Goal: Navigation & Orientation: Locate item on page

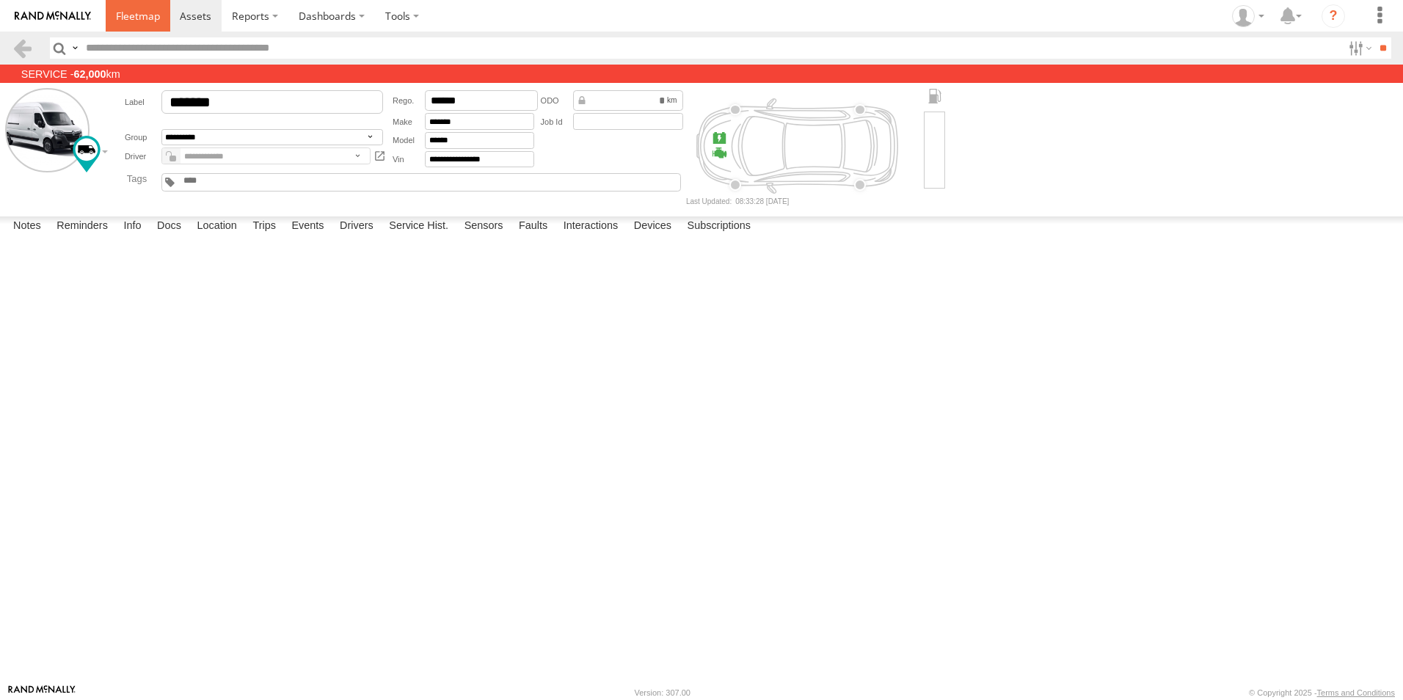
click at [116, 21] on span at bounding box center [138, 16] width 44 height 14
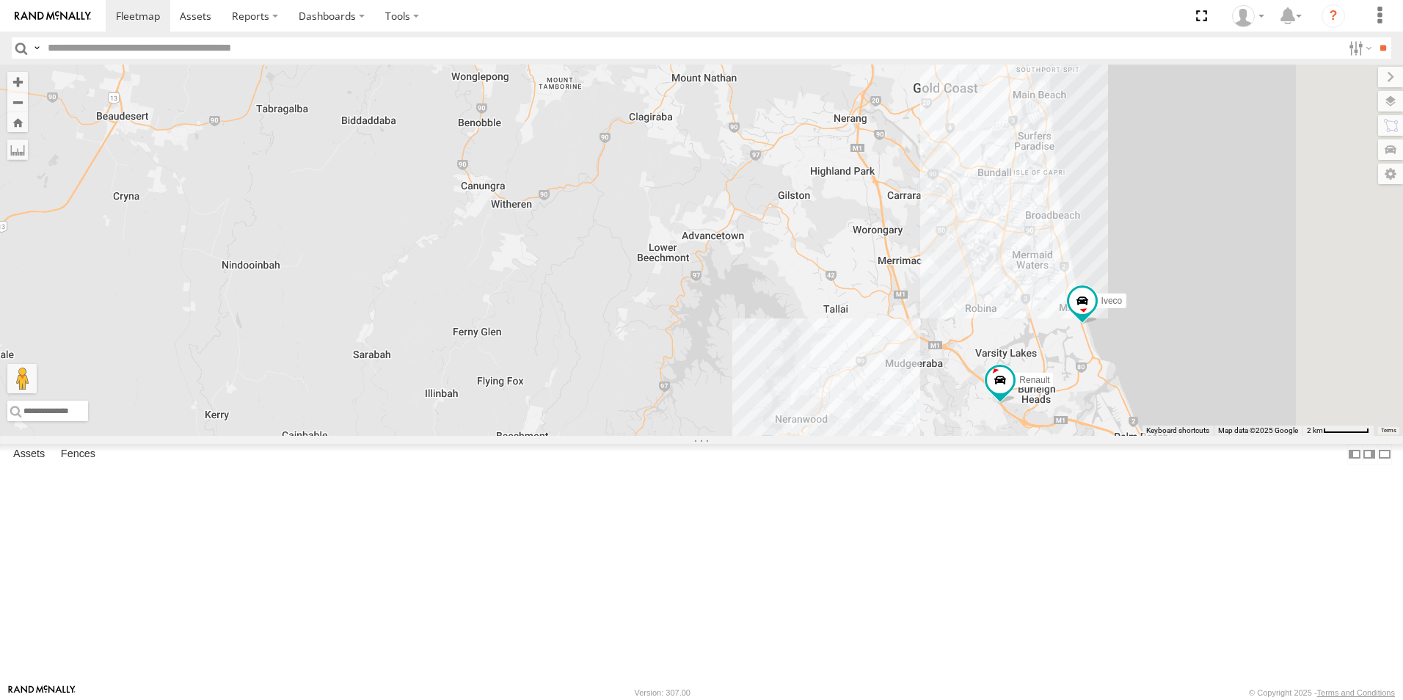
drag, startPoint x: 1287, startPoint y: 554, endPoint x: 1097, endPoint y: 543, distance: 190.3
click at [1097, 436] on div "Ford transit (Little) Ford Transit (New) Van 5- Renault Master - 052•LI8 Renaul…" at bounding box center [701, 250] width 1403 height 371
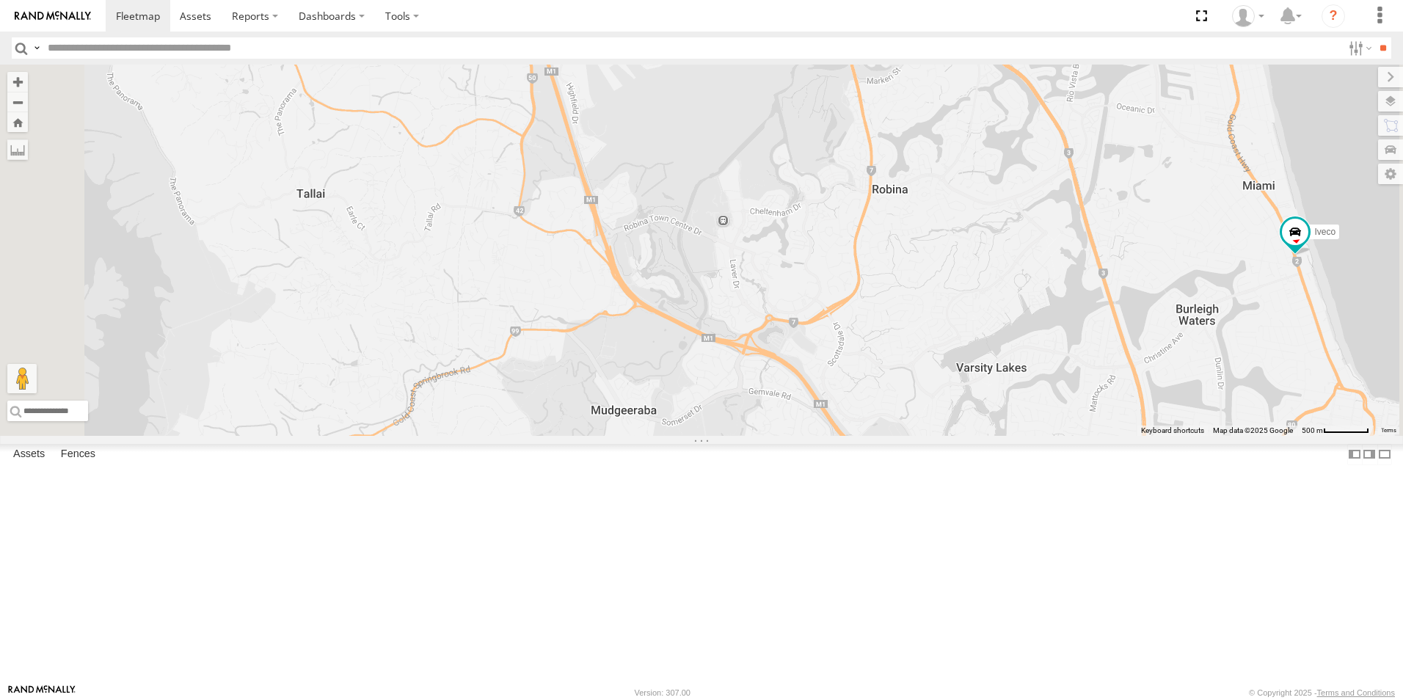
drag, startPoint x: 1183, startPoint y: 592, endPoint x: 1235, endPoint y: 698, distance: 117.8
click at [1234, 699] on html at bounding box center [701, 350] width 1403 height 700
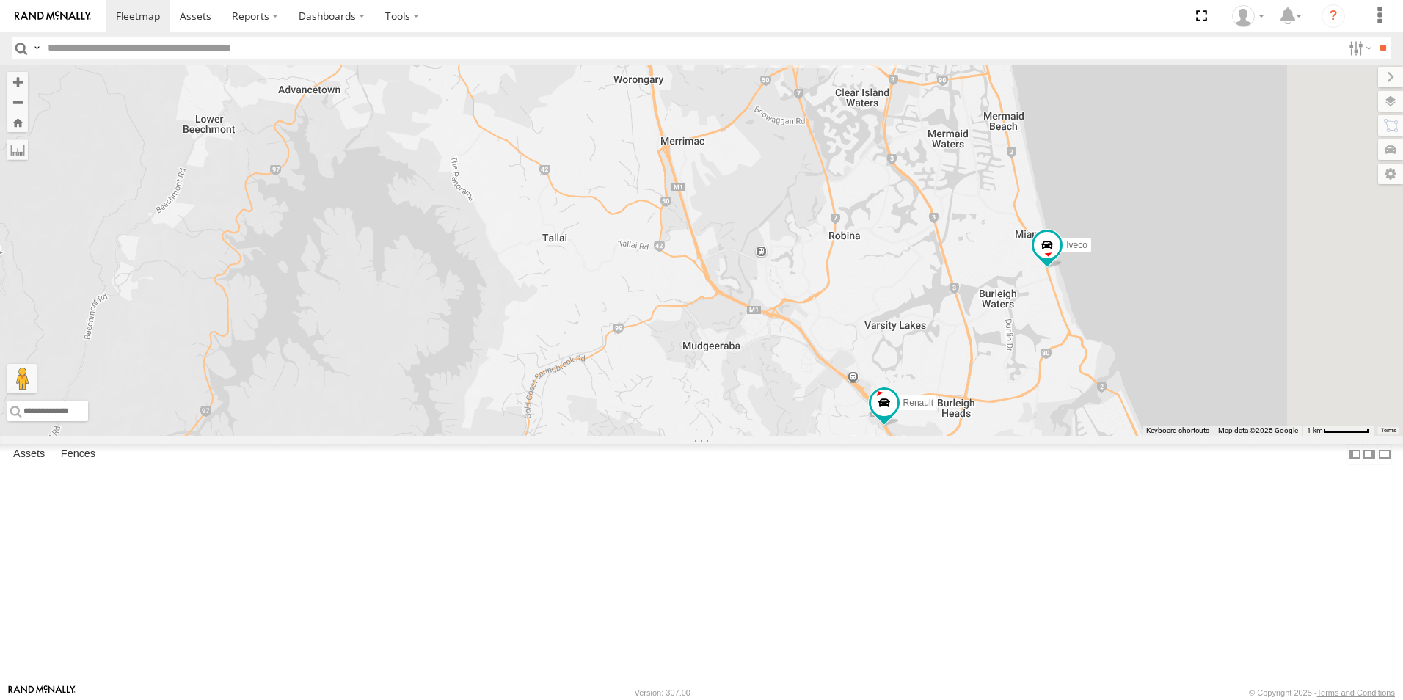
drag, startPoint x: 1224, startPoint y: 527, endPoint x: 1136, endPoint y: 494, distance: 93.8
click at [1138, 436] on div "Ford transit (Little) Ford Transit (New) Van 5- Renault Master - 052•LI8 Renaul…" at bounding box center [701, 250] width 1403 height 371
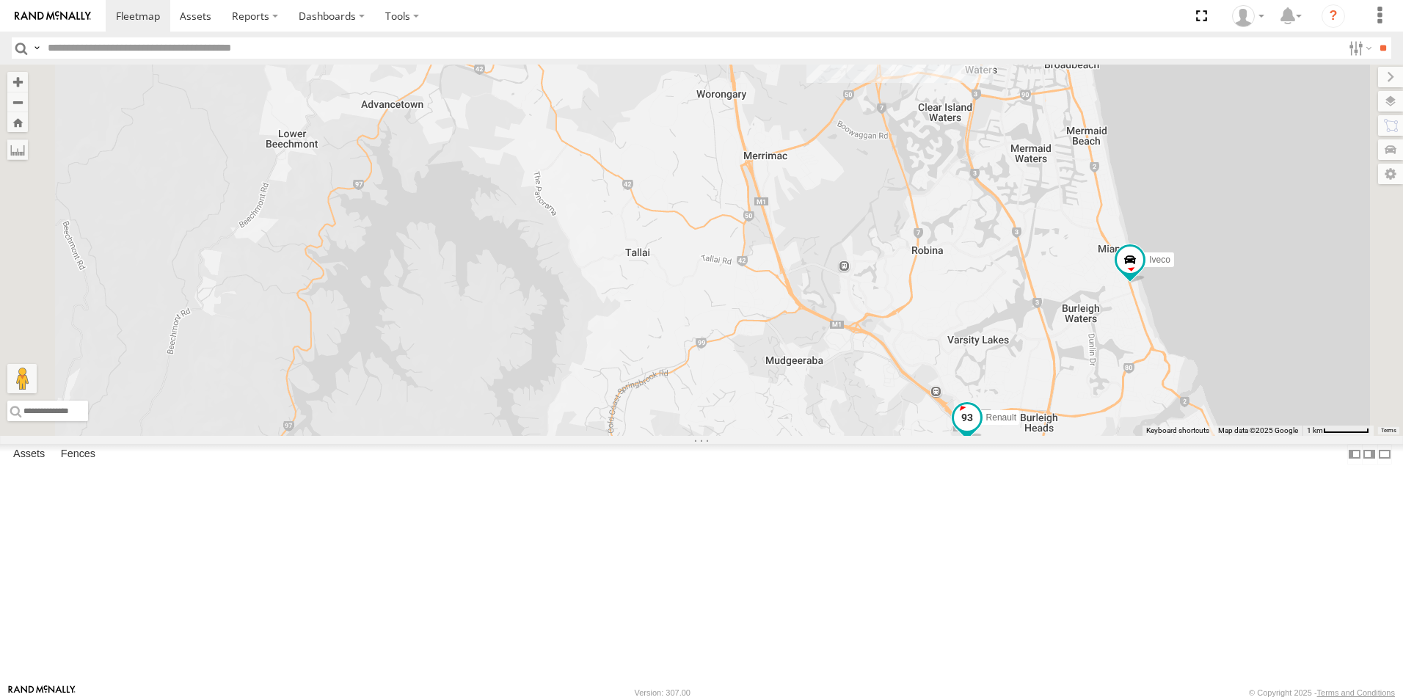
click at [1016, 423] on span "Renault" at bounding box center [1001, 417] width 30 height 10
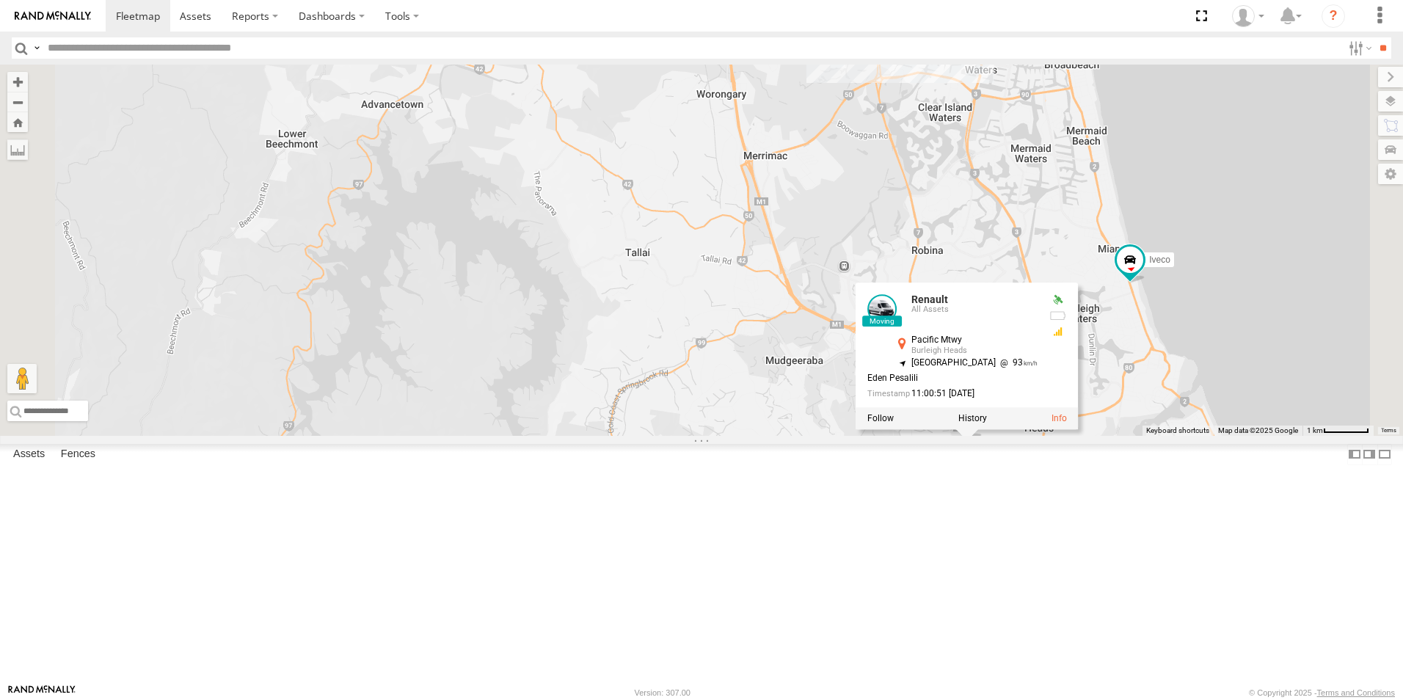
click at [1078, 430] on div at bounding box center [966, 419] width 223 height 22
click at [987, 424] on label at bounding box center [972, 419] width 29 height 10
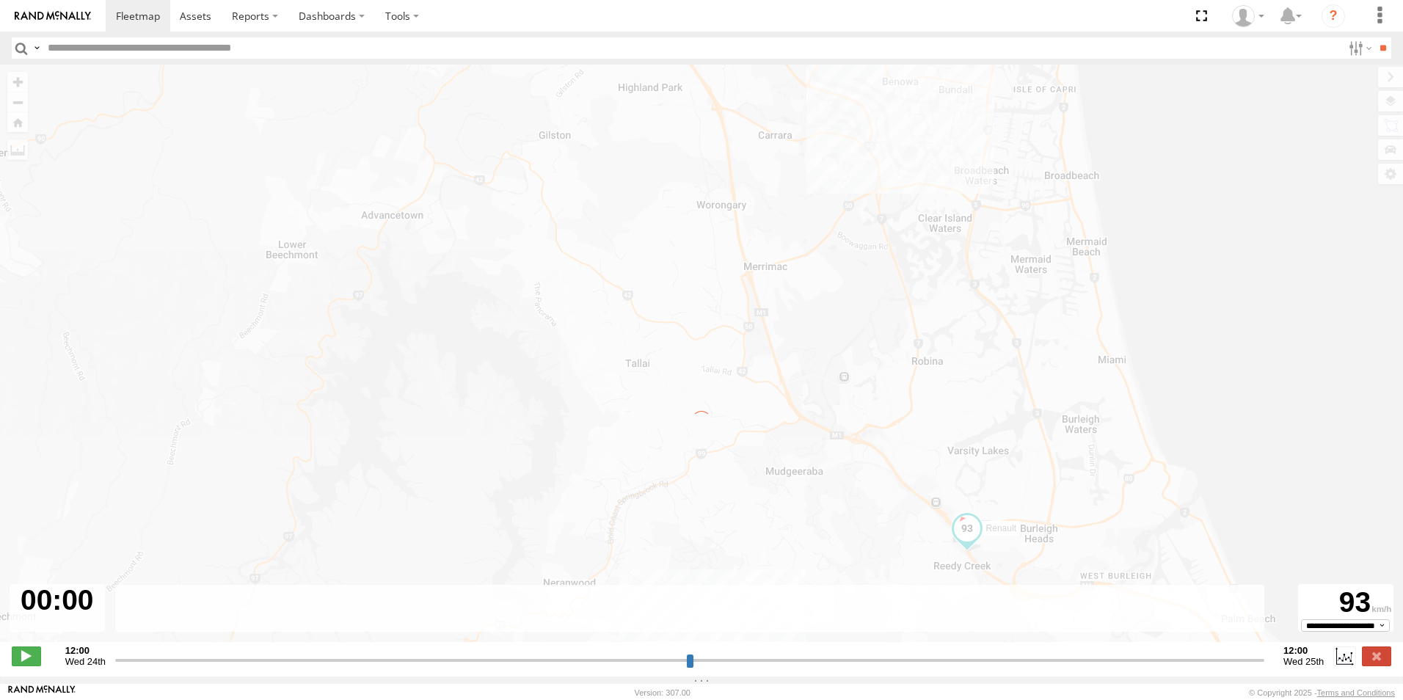
type input "**********"
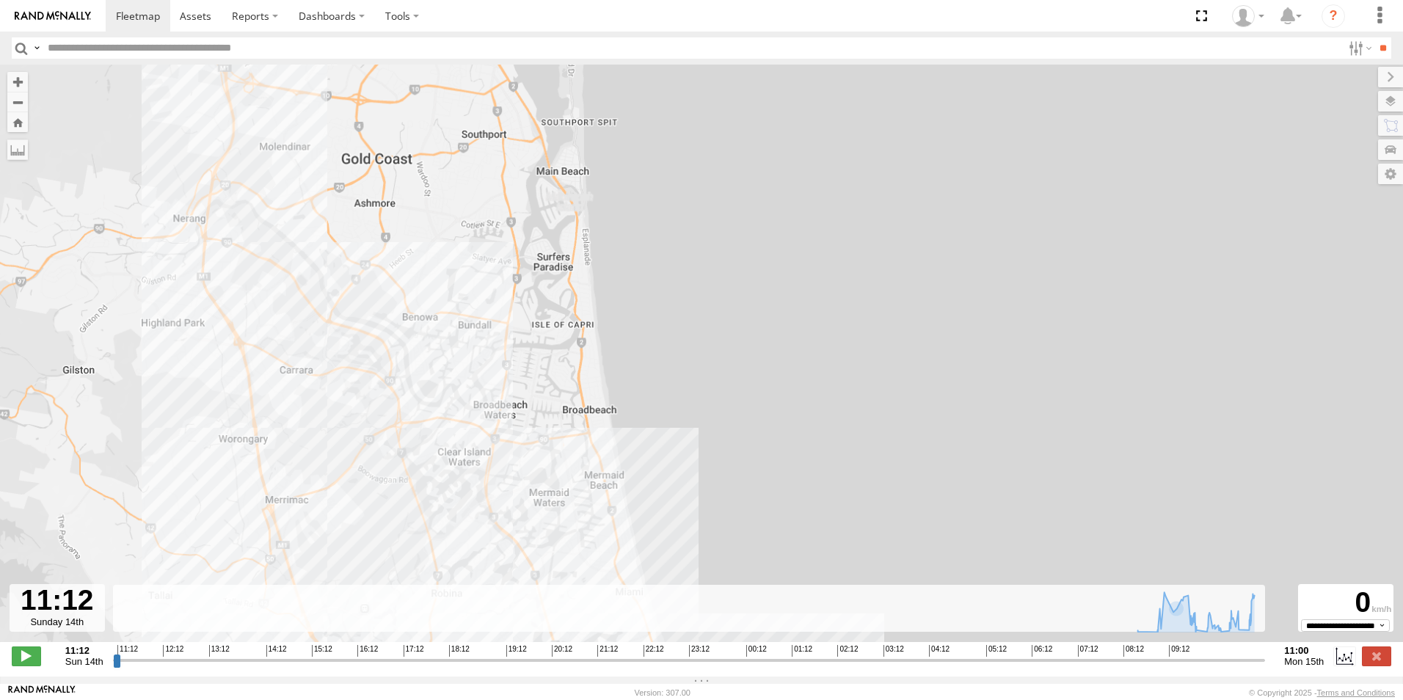
drag, startPoint x: 822, startPoint y: 321, endPoint x: 615, endPoint y: 516, distance: 283.9
click at [853, 560] on div "Renault 08:45 Mon 09:56 Mon 10:26 Mon 10:47 Mon" at bounding box center [701, 361] width 1403 height 593
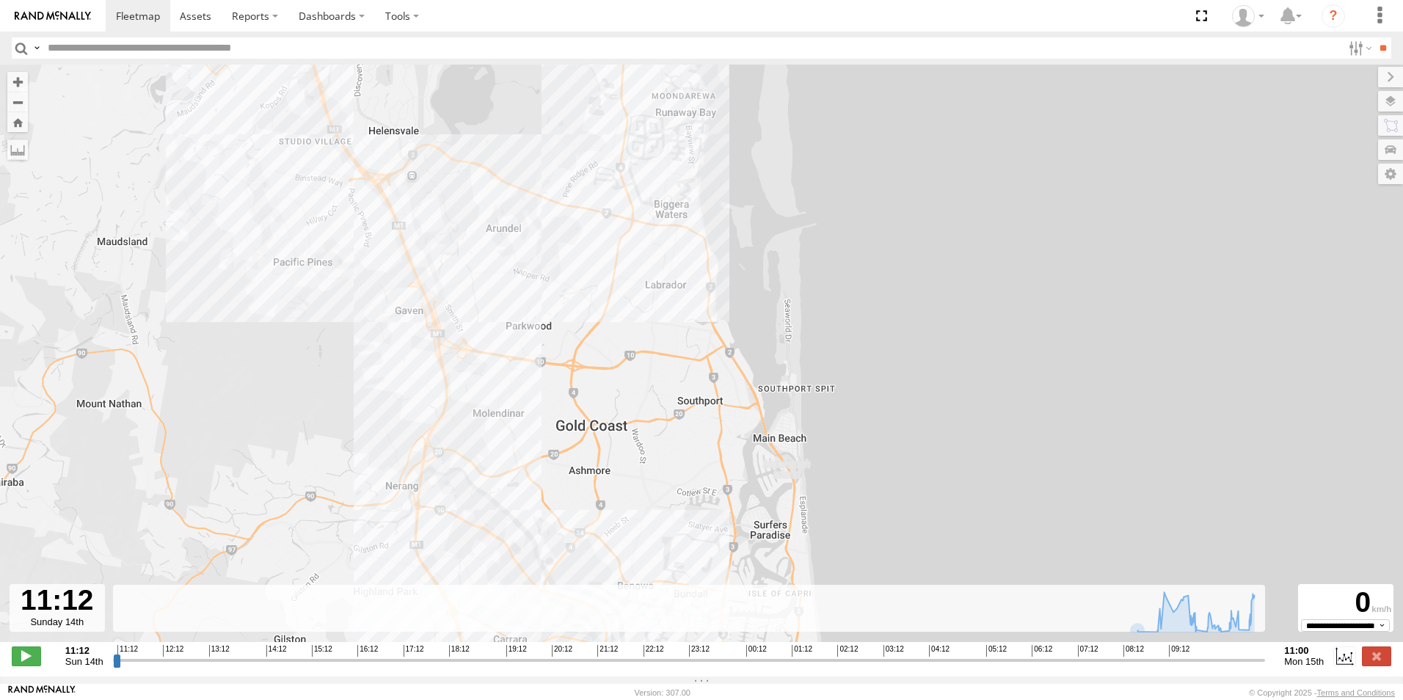
drag, startPoint x: 401, startPoint y: 500, endPoint x: 579, endPoint y: 597, distance: 202.6
click at [592, 671] on div "← Move left → Move right ↑ Move up ↓ Move down + Zoom in - Zoom out Home Jump l…" at bounding box center [701, 371] width 1403 height 612
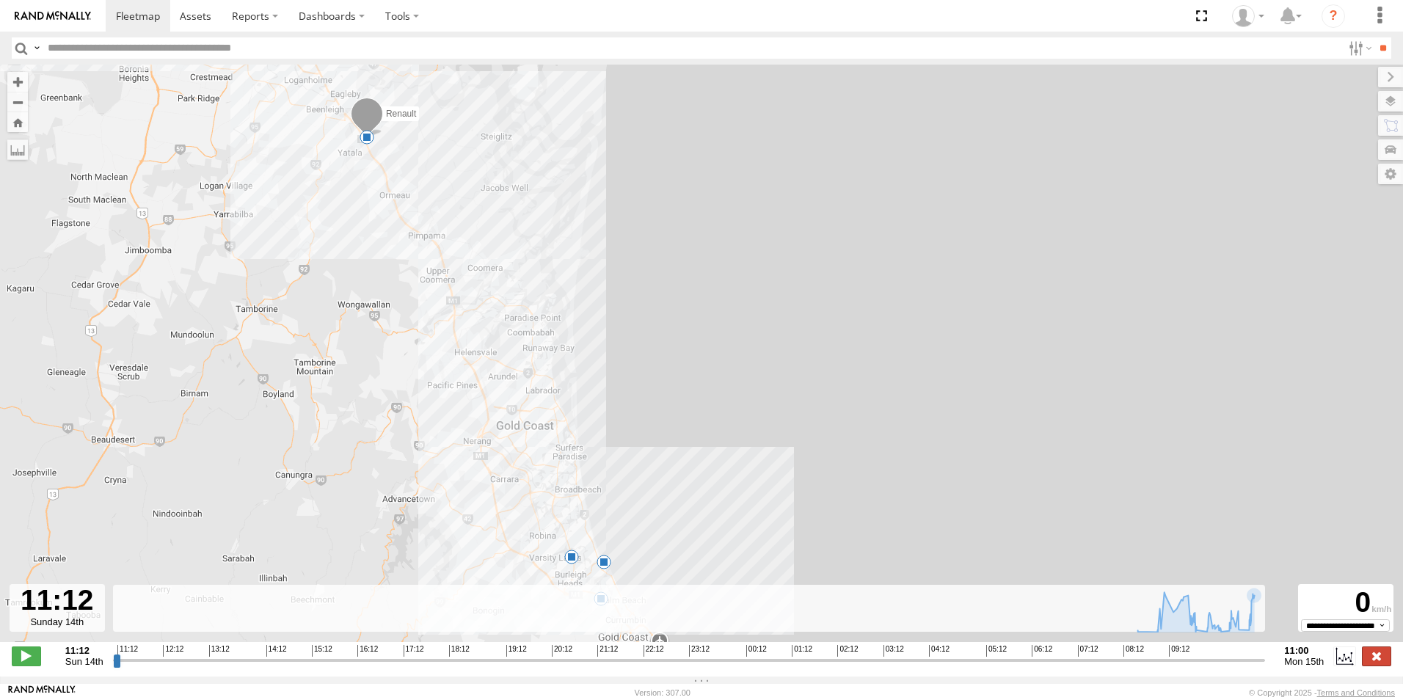
click at [1375, 664] on label at bounding box center [1376, 655] width 29 height 19
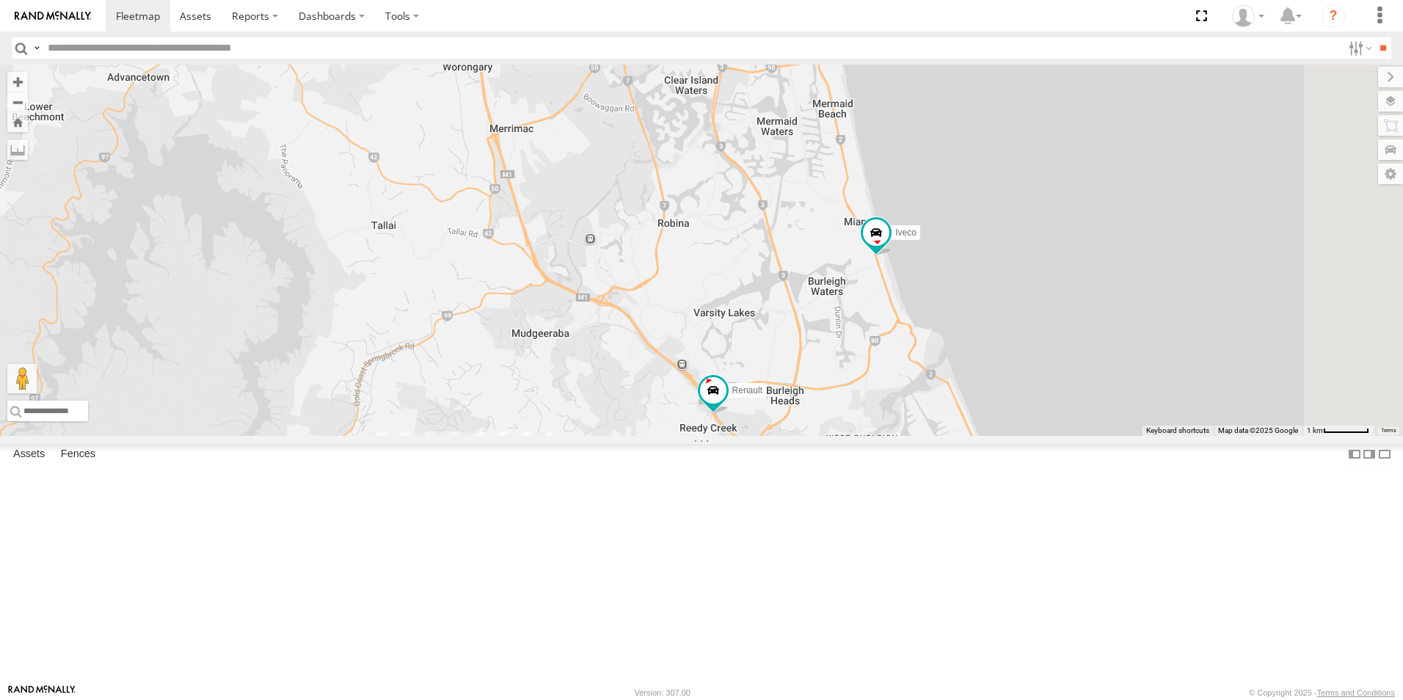
drag, startPoint x: 1323, startPoint y: 461, endPoint x: 1061, endPoint y: 431, distance: 263.7
click at [1064, 434] on div "Renault Iveco" at bounding box center [701, 250] width 1403 height 371
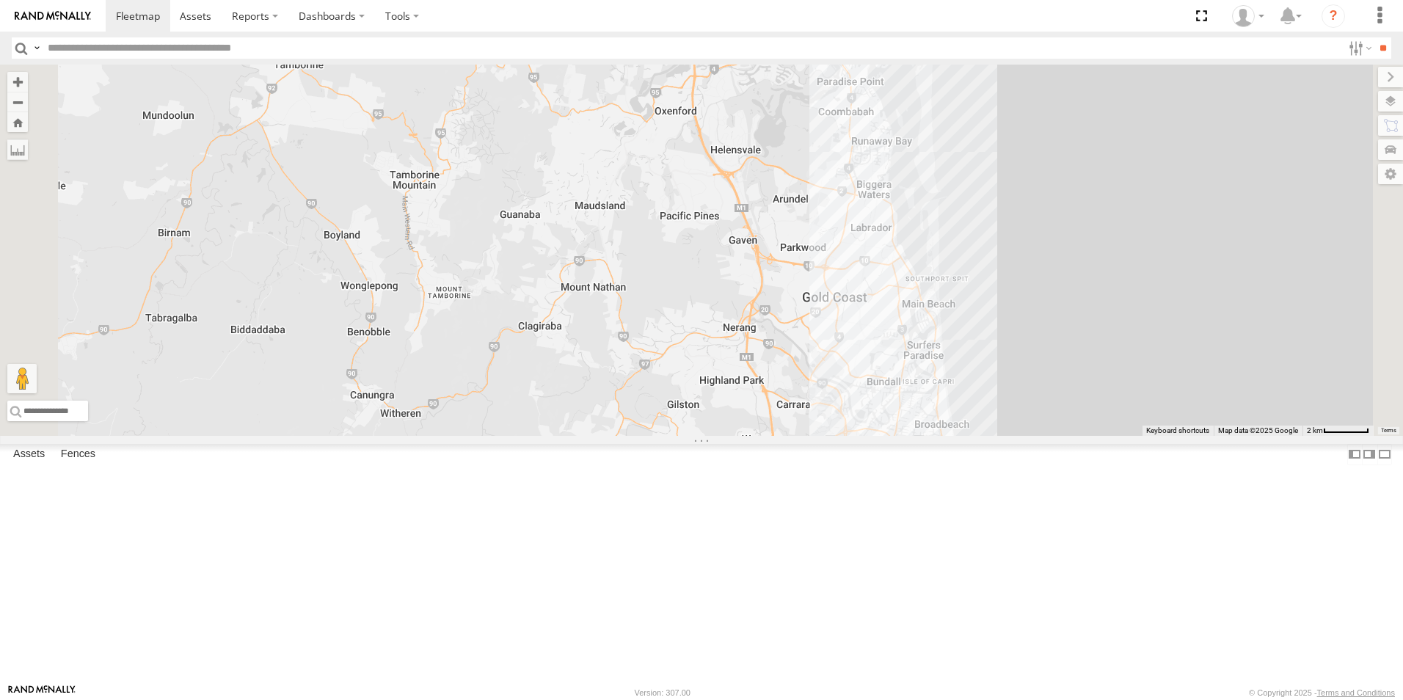
drag, startPoint x: 786, startPoint y: 319, endPoint x: 949, endPoint y: 538, distance: 273.0
click at [968, 436] on div "Renault Iveco" at bounding box center [701, 250] width 1403 height 371
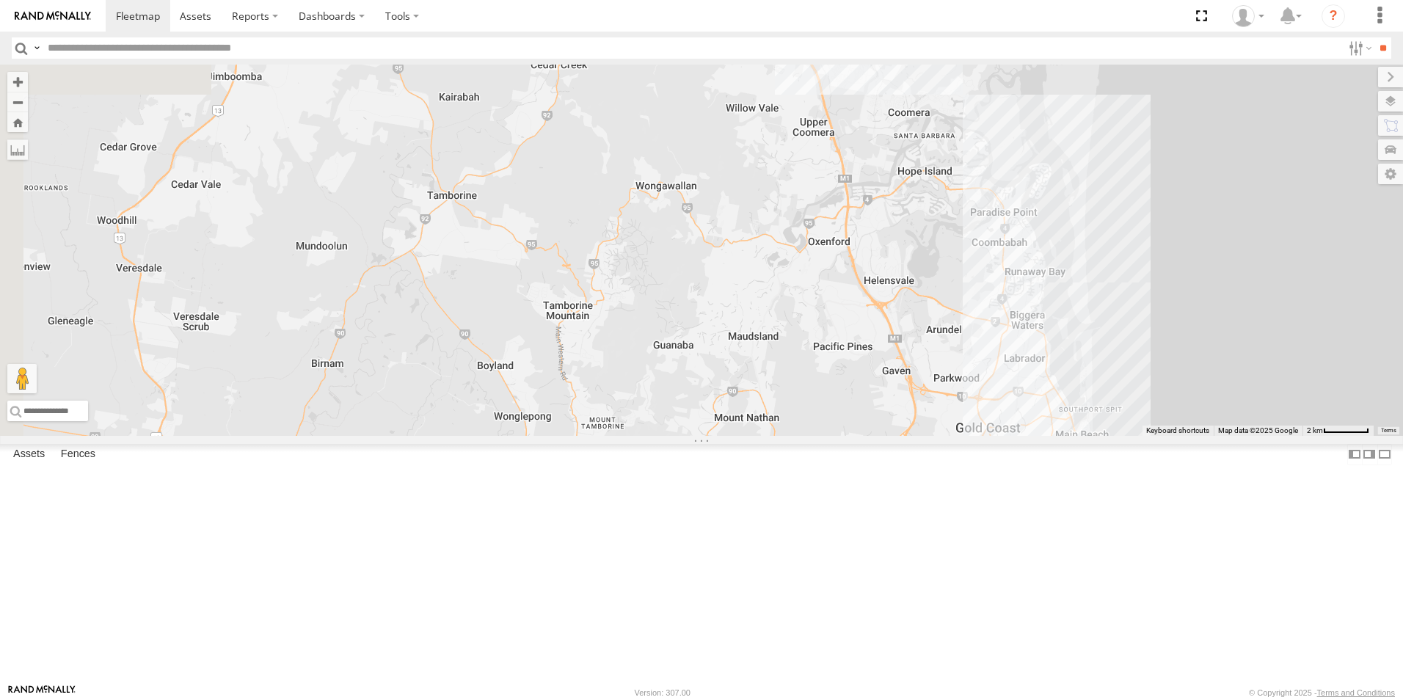
drag, startPoint x: 866, startPoint y: 304, endPoint x: 979, endPoint y: 590, distance: 307.2
click at [979, 436] on div "Renault Iveco" at bounding box center [701, 250] width 1403 height 371
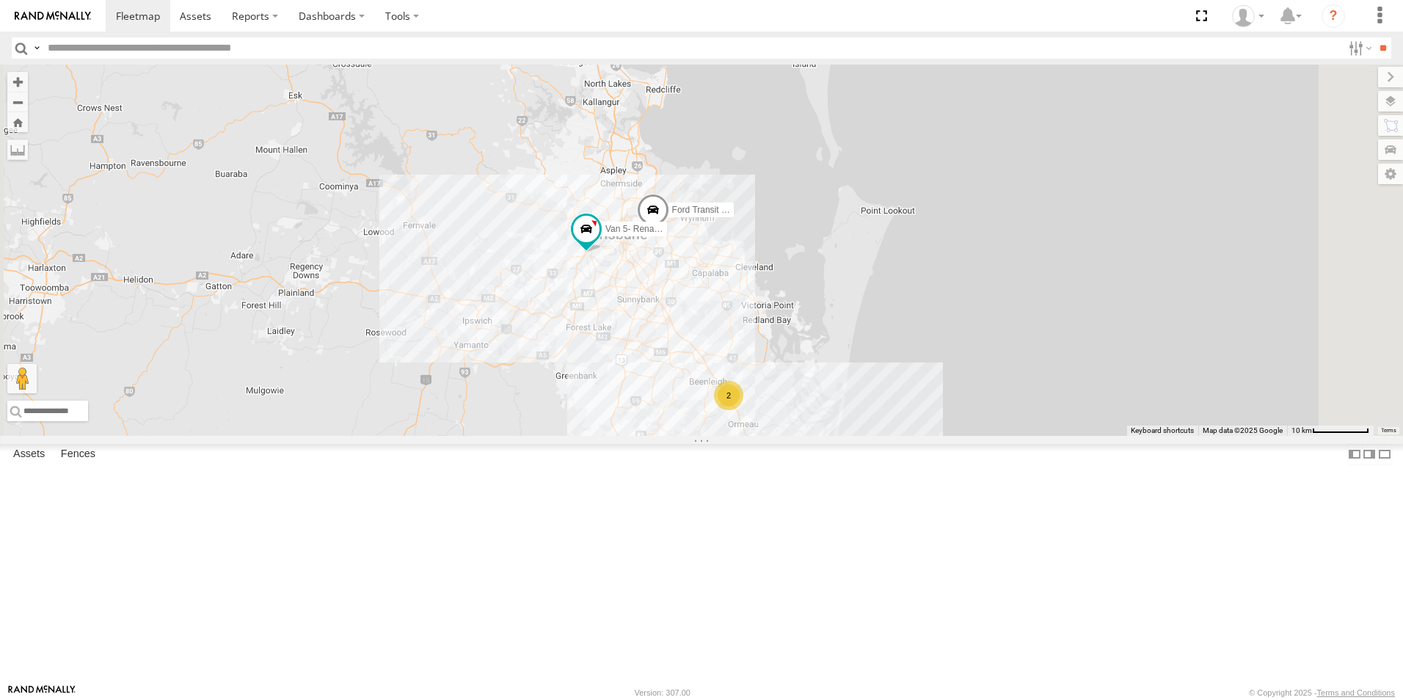
drag, startPoint x: 839, startPoint y: 335, endPoint x: 841, endPoint y: 537, distance: 202.5
click at [832, 436] on div "2 Ford Transit (New) 2 Van 5- Renault Master - 052•LI8" at bounding box center [701, 250] width 1403 height 371
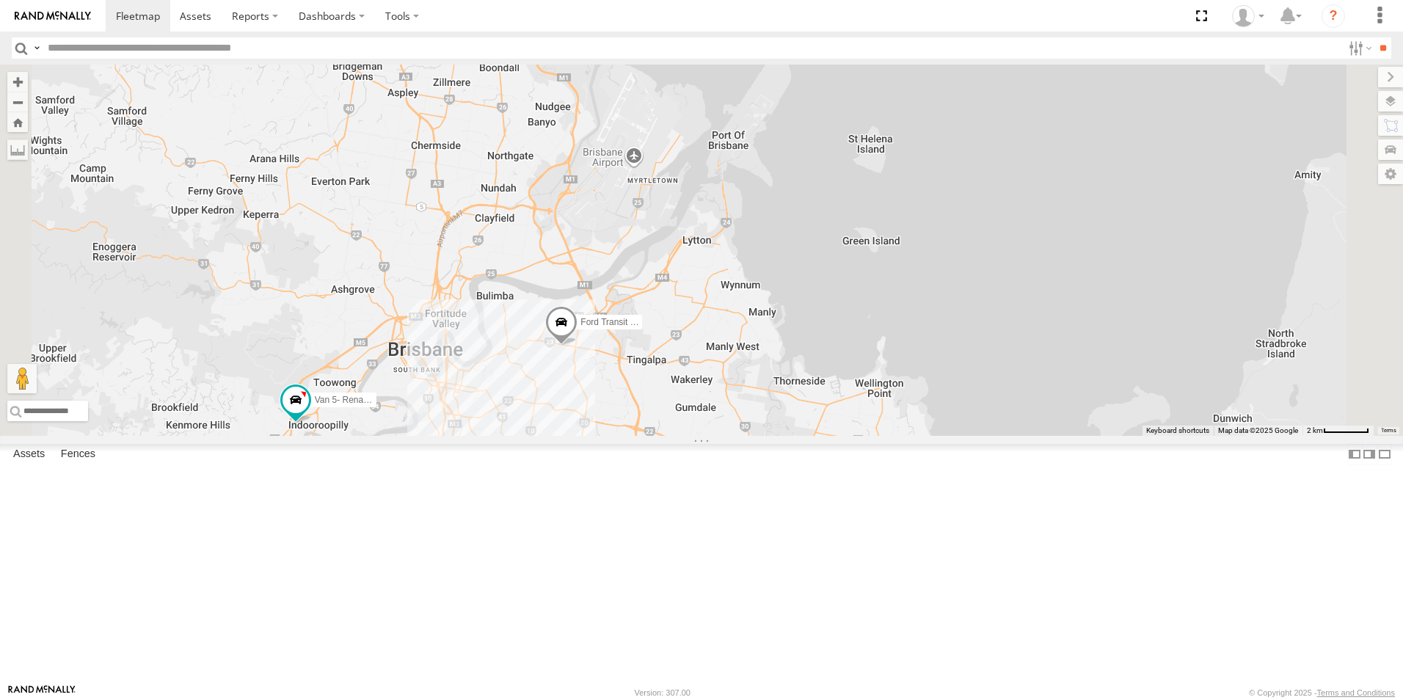
drag, startPoint x: 638, startPoint y: 544, endPoint x: 662, endPoint y: 536, distance: 25.5
click at [662, 436] on div "Ford Transit (New) Van 5- Renault Master - 052•LI8" at bounding box center [701, 250] width 1403 height 371
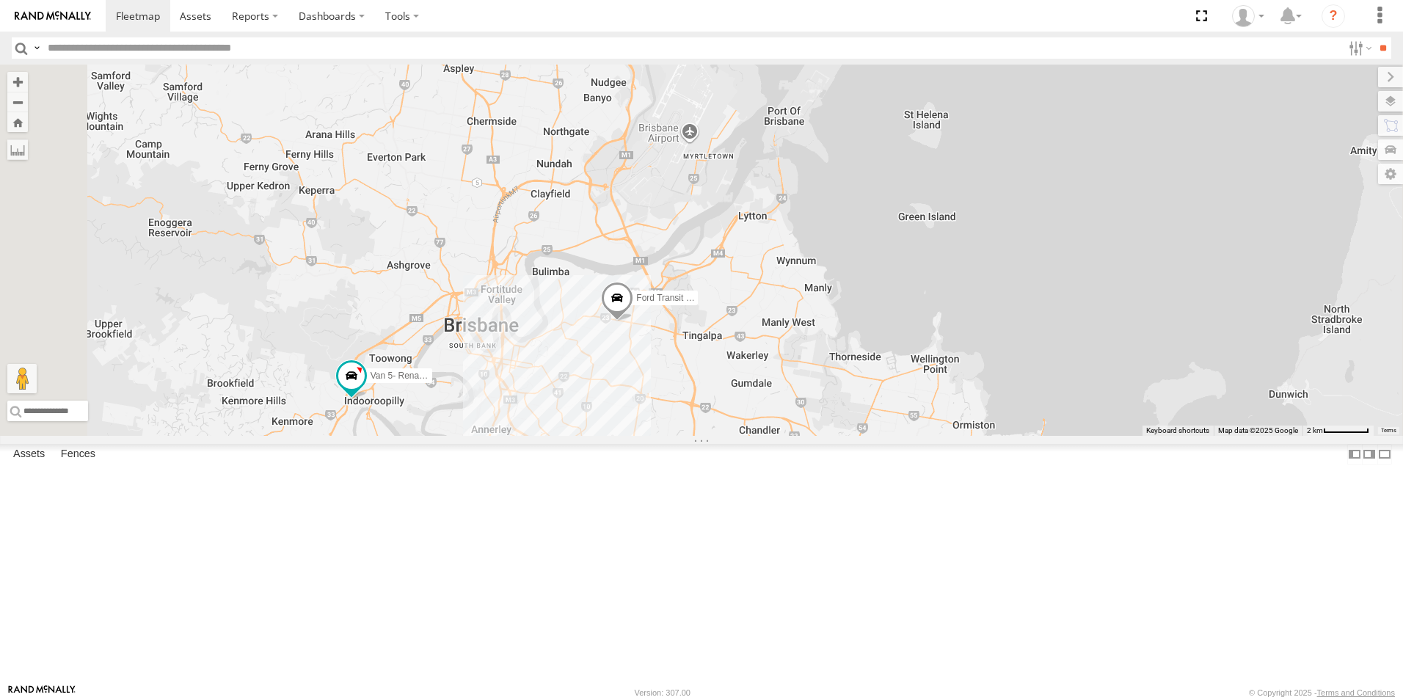
drag, startPoint x: 538, startPoint y: 567, endPoint x: 632, endPoint y: 519, distance: 106.0
click at [634, 436] on div "Ford Transit (New) Van 5- Renault Master - 052•LI8" at bounding box center [701, 250] width 1403 height 371
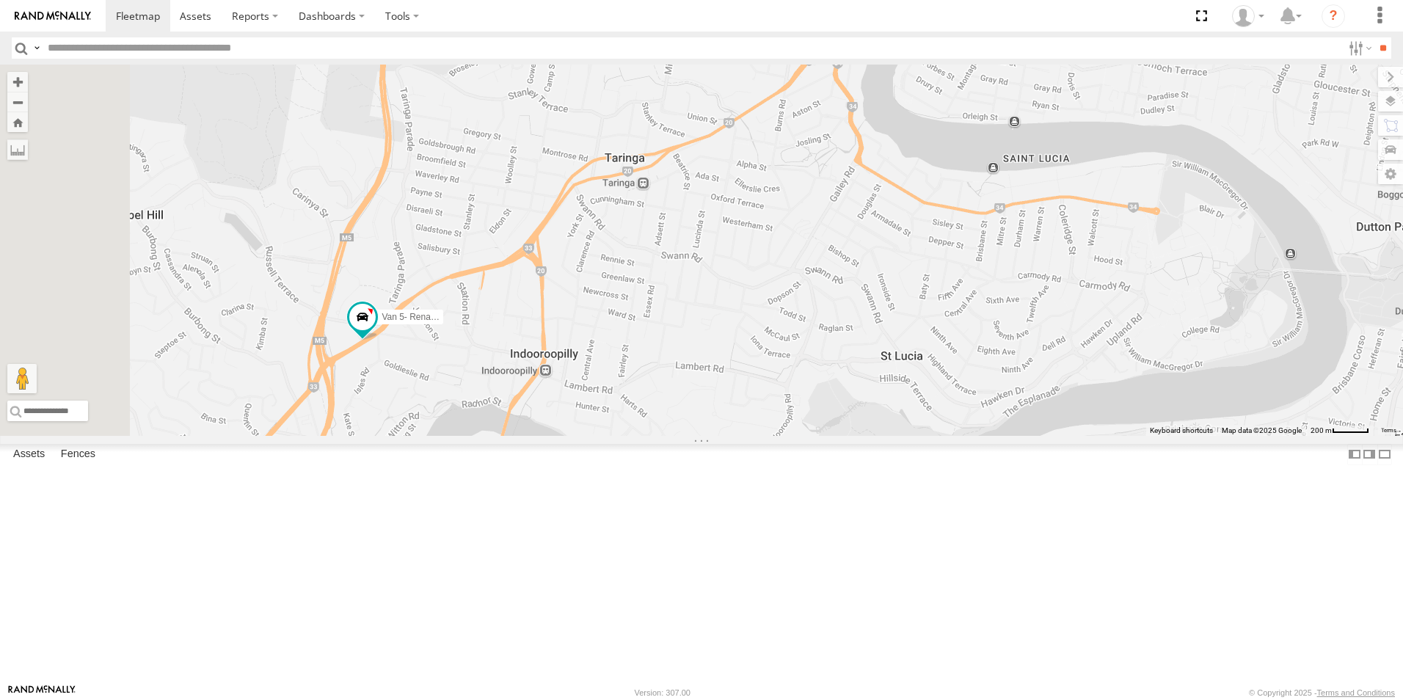
drag, startPoint x: 478, startPoint y: 570, endPoint x: 720, endPoint y: 440, distance: 274.7
click at [724, 436] on div "Ford Transit (New) Van 5- Renault Master - 052•LI8" at bounding box center [701, 250] width 1403 height 371
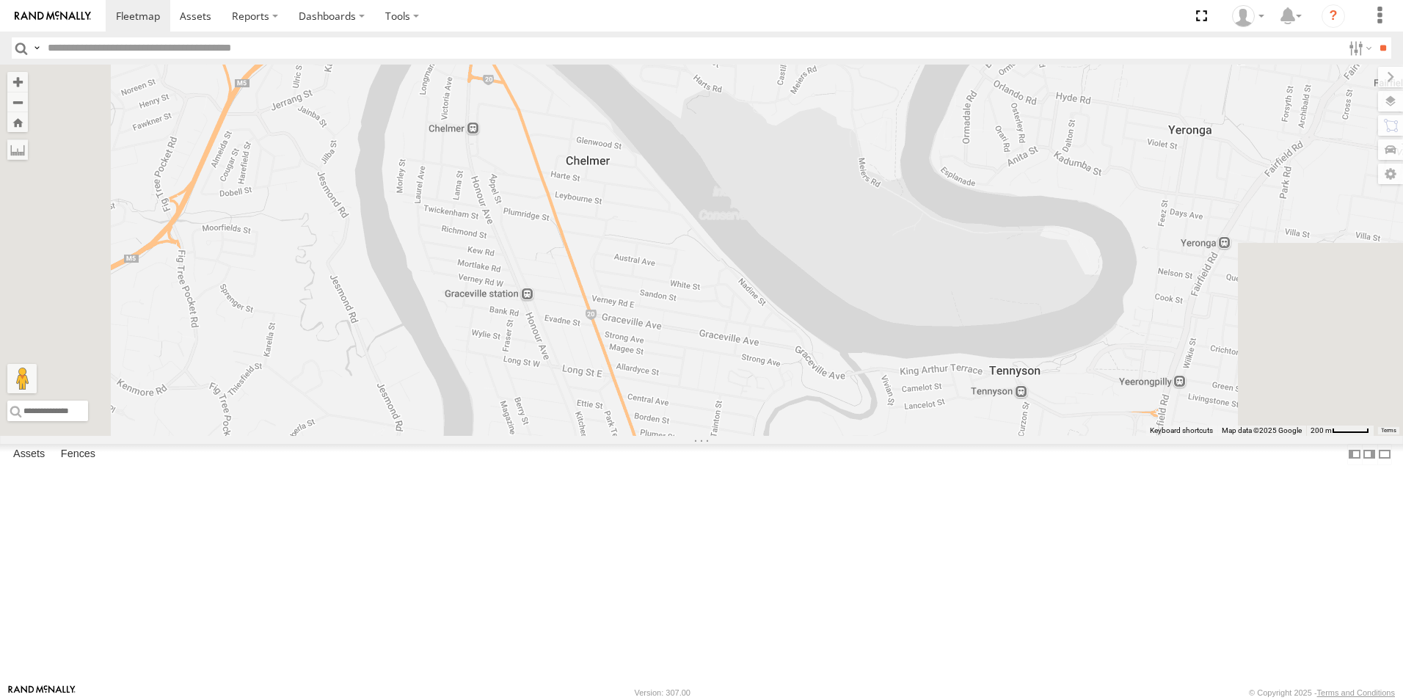
drag, startPoint x: 784, startPoint y: 160, endPoint x: 733, endPoint y: 118, distance: 66.2
